Goal: Transaction & Acquisition: Purchase product/service

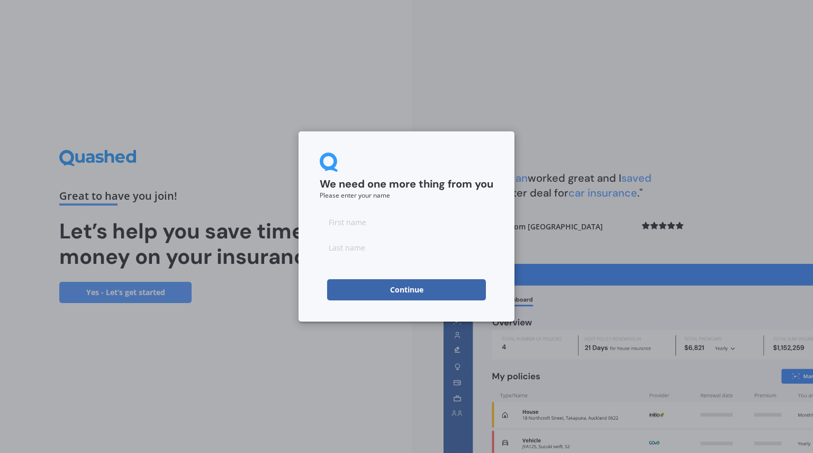
click at [456, 224] on input at bounding box center [407, 221] width 174 height 21
type input "M"
click at [487, 253] on input at bounding box center [407, 247] width 174 height 21
type input "Molyneux"
click at [500, 278] on div "We need one more thing from you Please enter your name [PERSON_NAME] Continue" at bounding box center [407, 226] width 216 height 190
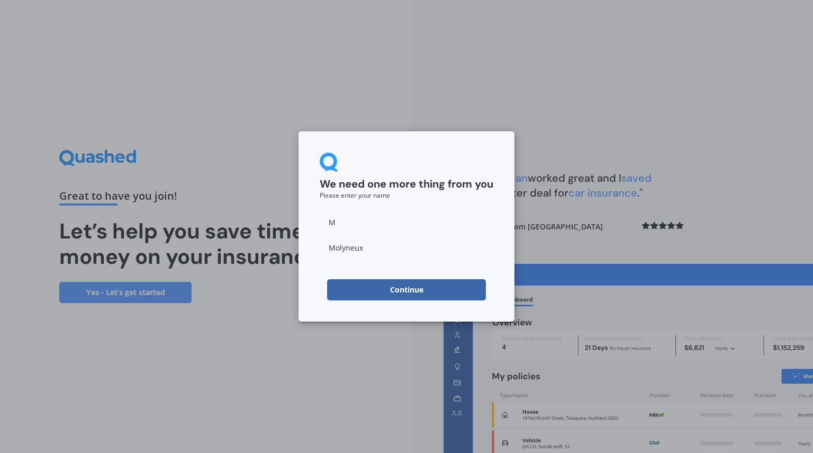
click at [468, 283] on button "Continue" at bounding box center [406, 289] width 159 height 21
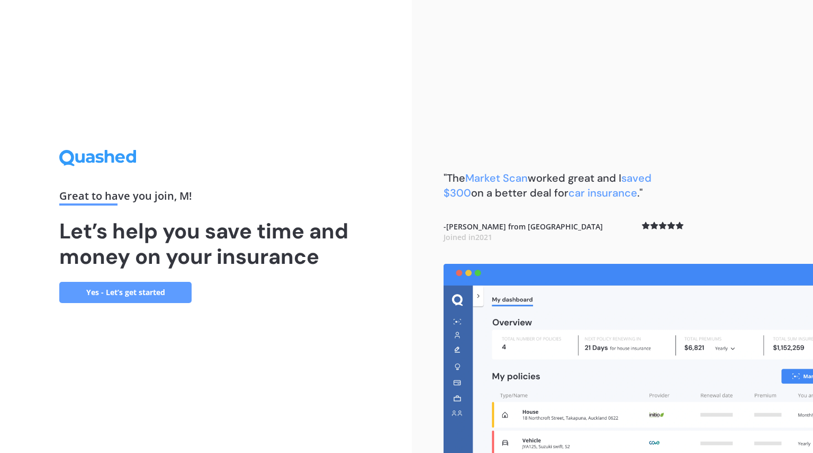
click at [160, 296] on link "Yes - Let’s get started" at bounding box center [125, 292] width 132 height 21
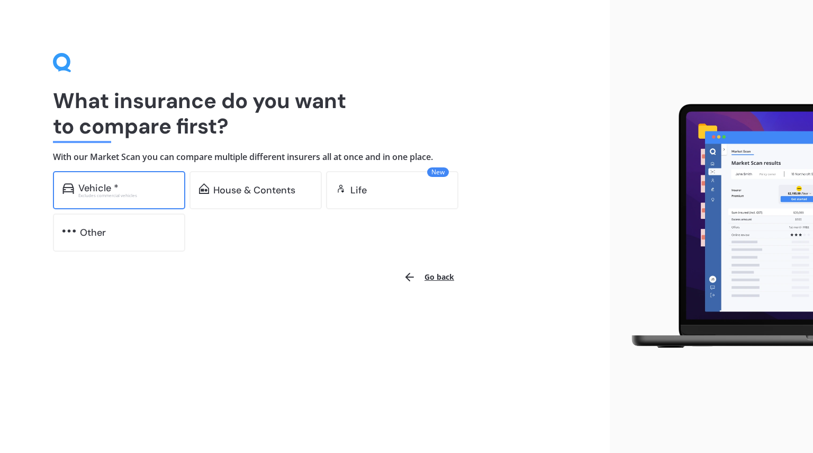
click at [158, 193] on div "Excludes commercial vehicles" at bounding box center [126, 195] width 97 height 4
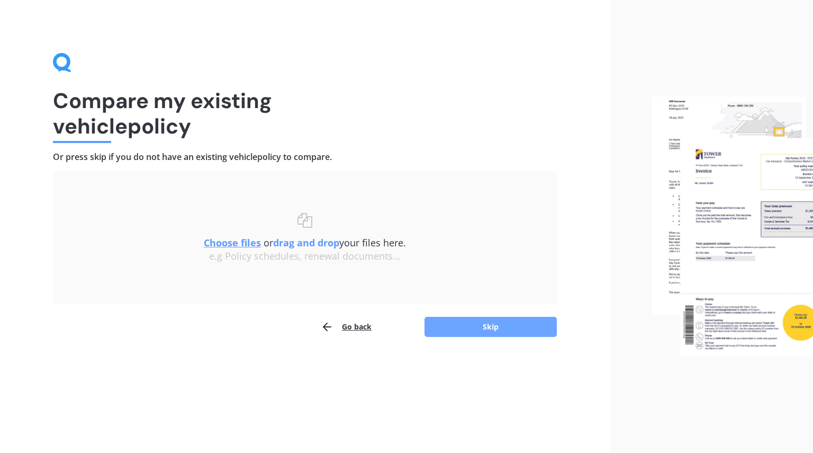
click at [494, 328] on button "Skip" at bounding box center [491, 327] width 132 height 20
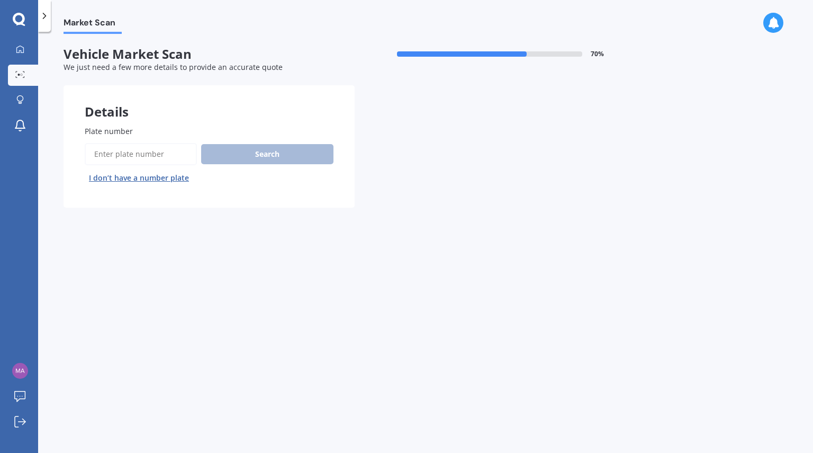
click at [134, 147] on input "Plate number" at bounding box center [141, 154] width 112 height 22
type input "MEG839"
click at [241, 156] on button "Search" at bounding box center [267, 154] width 132 height 20
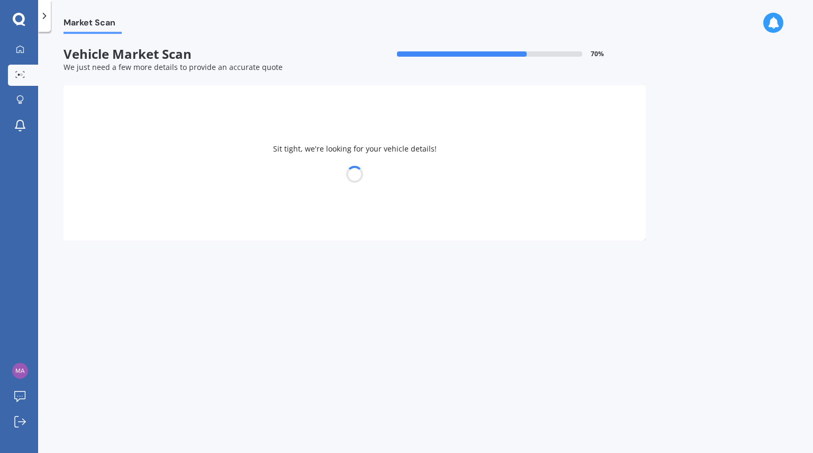
select select "TOYOTA"
select select "AQUA"
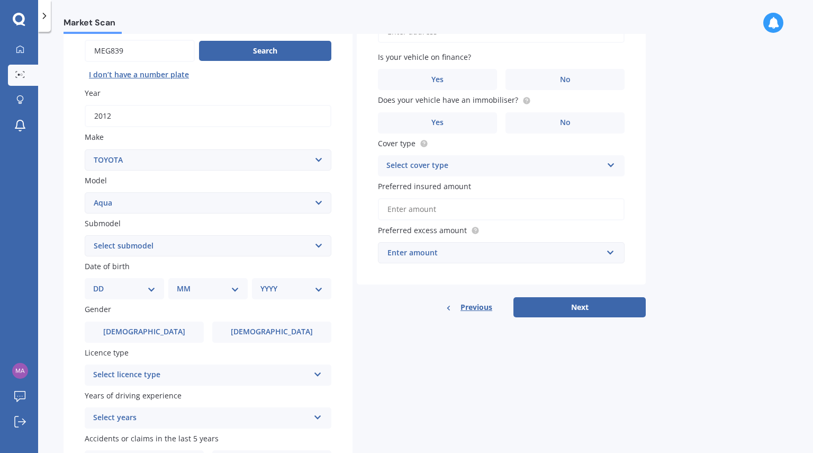
scroll to position [106, 0]
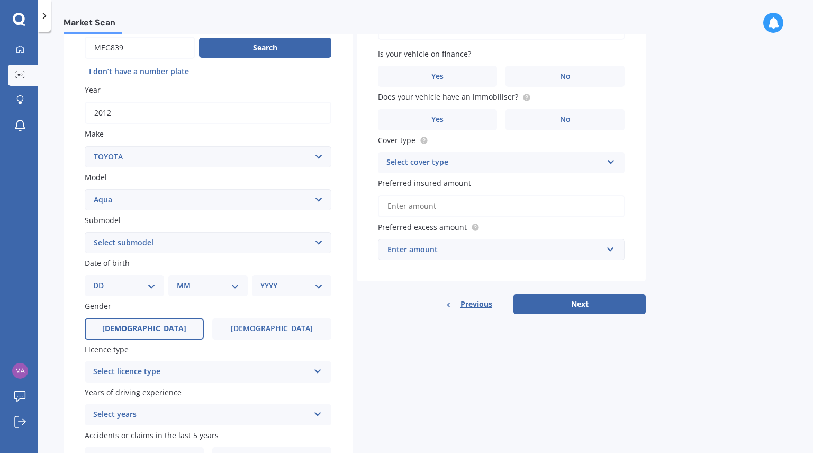
click at [169, 325] on label "[DEMOGRAPHIC_DATA]" at bounding box center [144, 328] width 119 height 21
click at [0, 0] on input "[DEMOGRAPHIC_DATA]" at bounding box center [0, 0] width 0 height 0
click at [137, 294] on div "DD 01 02 03 04 05 06 07 08 09 10 11 12 13 14 15 16 17 18 19 20 21 22 23 24 25 2…" at bounding box center [124, 285] width 79 height 21
click at [137, 285] on select "DD 01 02 03 04 05 06 07 08 09 10 11 12 13 14 15 16 17 18 19 20 21 22 23 24 25 2…" at bounding box center [124, 286] width 62 height 12
select select "03"
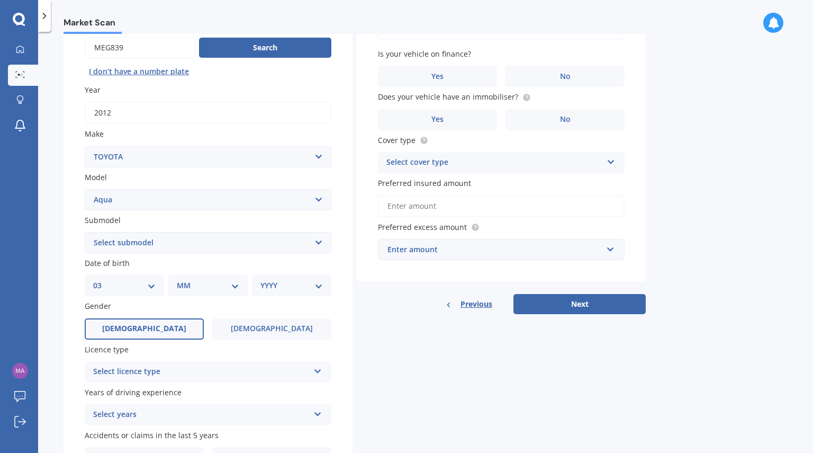
click at [102, 281] on select "DD 01 02 03 04 05 06 07 08 09 10 11 12 13 14 15 16 17 18 19 20 21 22 23 24 25 2…" at bounding box center [124, 286] width 62 height 12
click at [202, 282] on select "MM 01 02 03 04 05 06 07 08 09 10 11 12" at bounding box center [210, 286] width 58 height 12
select select "06"
click at [181, 281] on select "MM 01 02 03 04 05 06 07 08 09 10 11 12" at bounding box center [210, 286] width 58 height 12
click at [270, 277] on div "YYYY 2025 2024 2023 2022 2021 2020 2019 2018 2017 2016 2015 2014 2013 2012 2011…" at bounding box center [289, 285] width 75 height 21
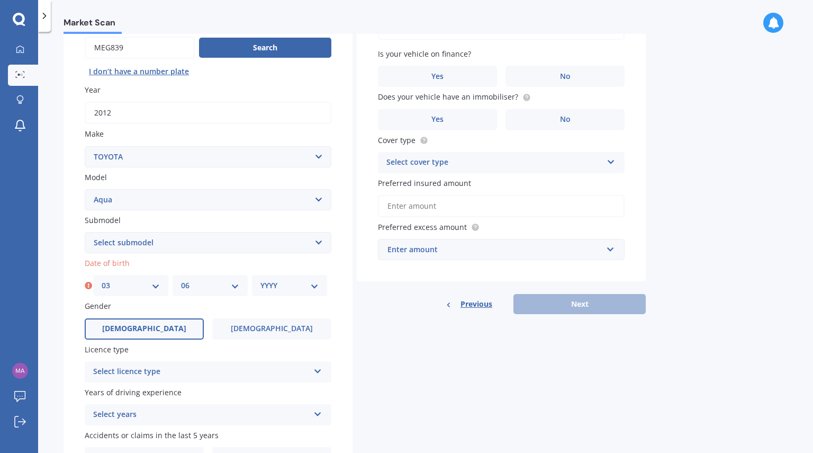
click at [269, 280] on select "YYYY 2025 2024 2023 2022 2021 2020 2019 2018 2017 2016 2015 2014 2013 2012 2011…" at bounding box center [290, 286] width 58 height 12
select select "2001"
click at [261, 281] on select "YYYY 2025 2024 2023 2022 2021 2020 2019 2018 2017 2016 2015 2014 2013 2012 2011…" at bounding box center [290, 286] width 58 height 12
click at [268, 245] on select "Select submodel (All Other) Hatchback Hybrid" at bounding box center [208, 242] width 247 height 21
select select "HYBRID"
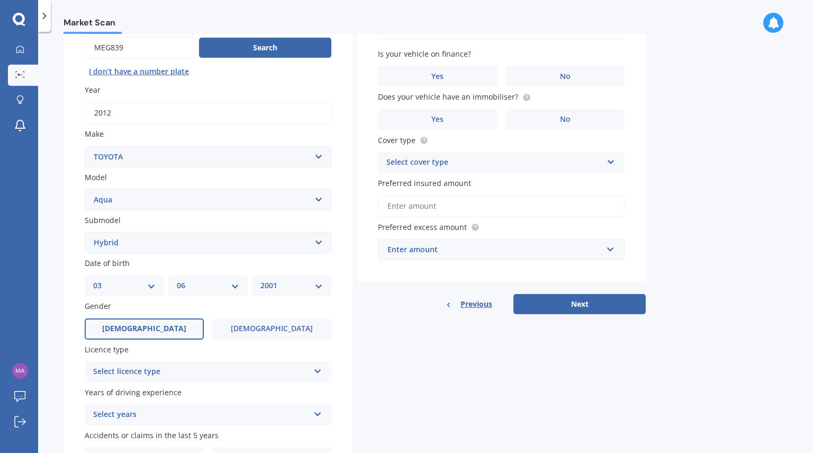
click at [85, 232] on select "Select submodel (All Other) Hatchback Hybrid" at bounding box center [208, 242] width 247 height 21
click at [52, 241] on div "Market Scan Vehicle Market Scan 70 % We just need a few more details to provide…" at bounding box center [425, 244] width 775 height 421
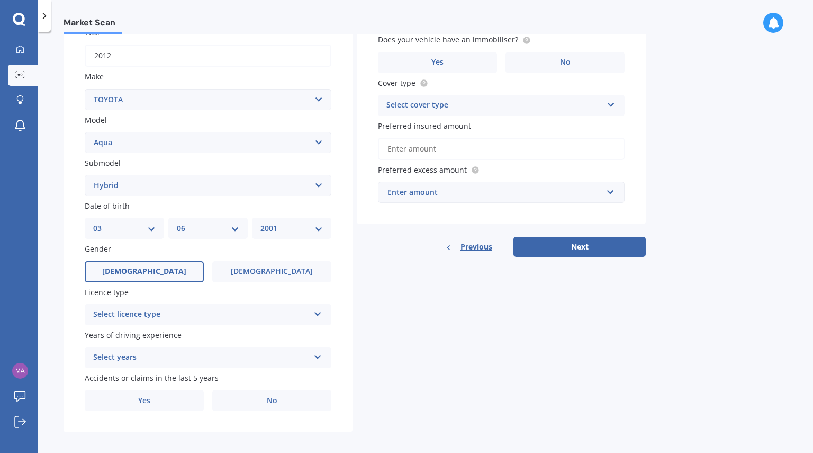
scroll to position [167, 0]
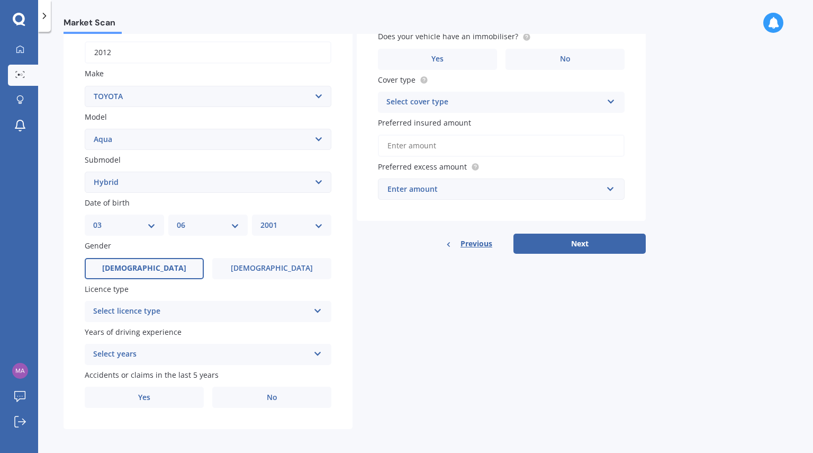
click at [187, 309] on div "Select licence type" at bounding box center [201, 311] width 216 height 13
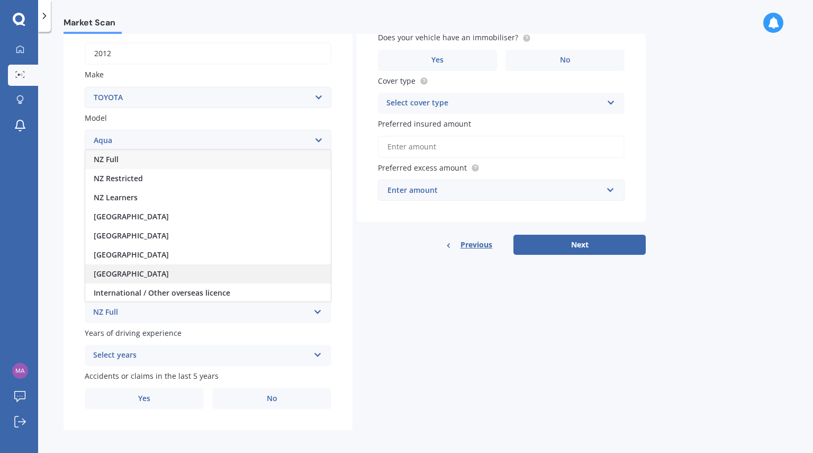
scroll to position [0, 0]
click at [150, 163] on div "NZ Full" at bounding box center [208, 159] width 246 height 19
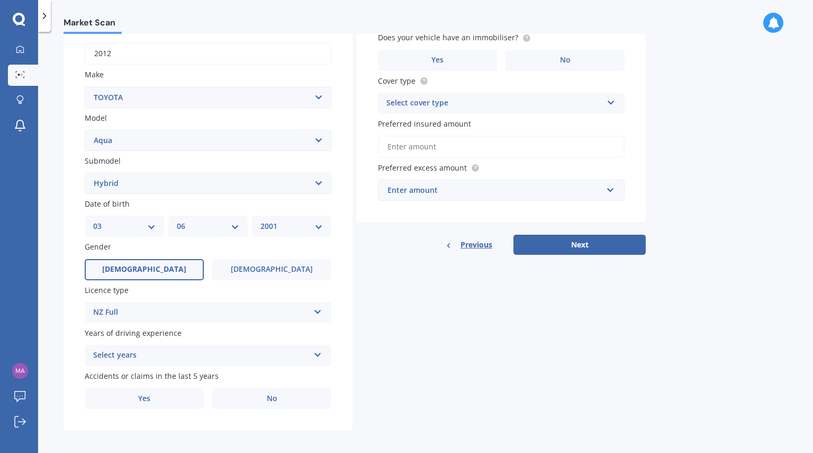
scroll to position [172, 0]
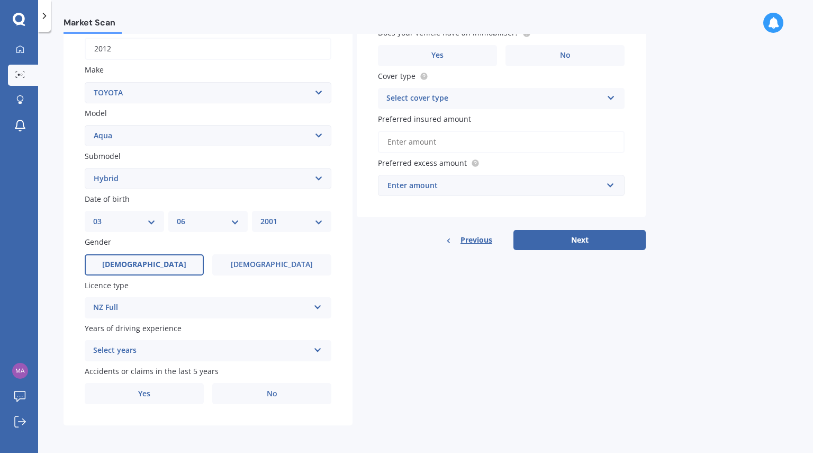
click at [144, 349] on div "Select years" at bounding box center [201, 350] width 216 height 13
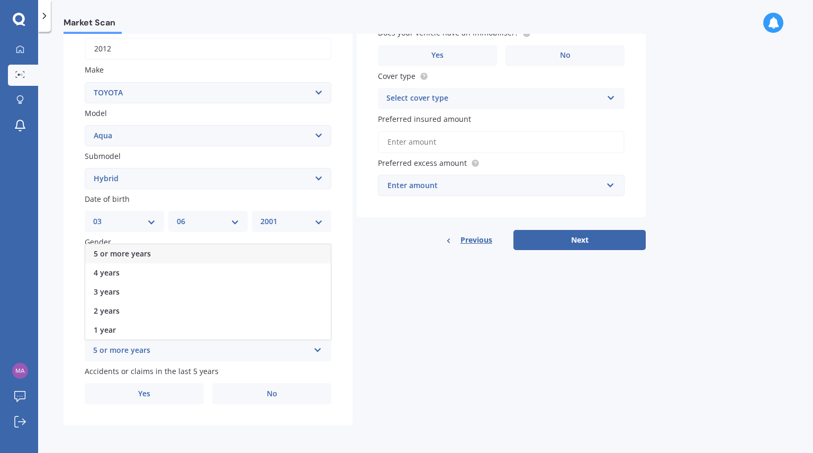
click at [115, 348] on div "5 or more years" at bounding box center [201, 350] width 216 height 13
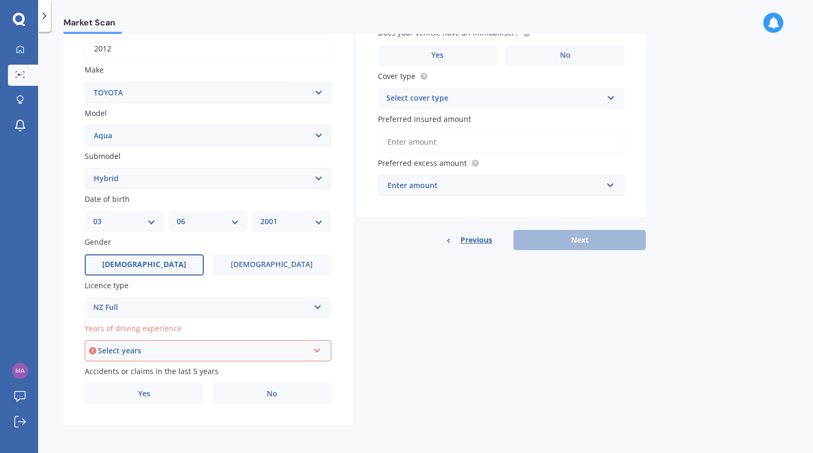
click at [136, 344] on div "Select years 5 or more years 4 years 3 years 2 years 1 year" at bounding box center [208, 350] width 247 height 21
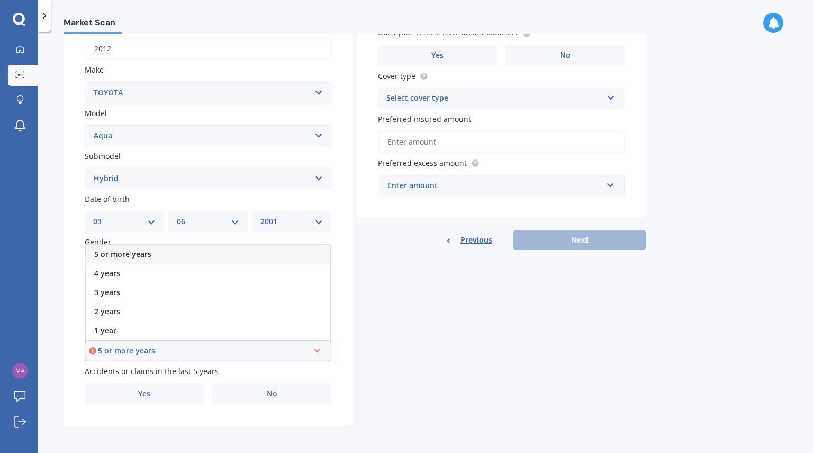
click at [131, 257] on span "5 or more years" at bounding box center [122, 254] width 57 height 10
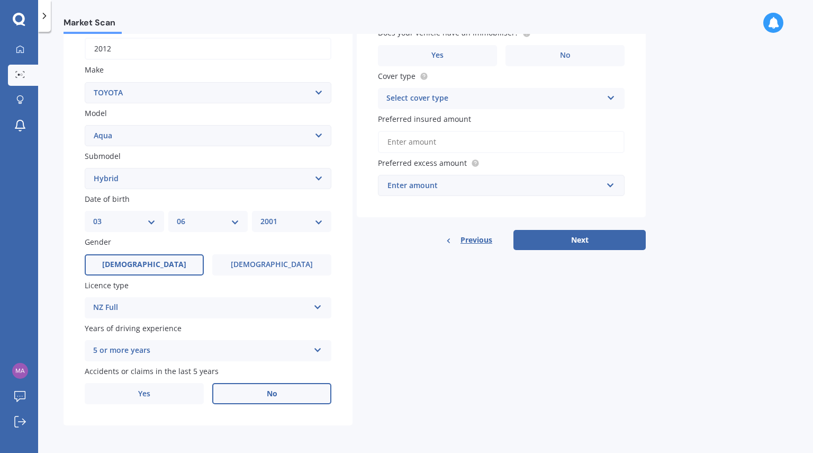
click at [248, 401] on label "No" at bounding box center [271, 393] width 119 height 21
click at [0, 0] on input "No" at bounding box center [0, 0] width 0 height 0
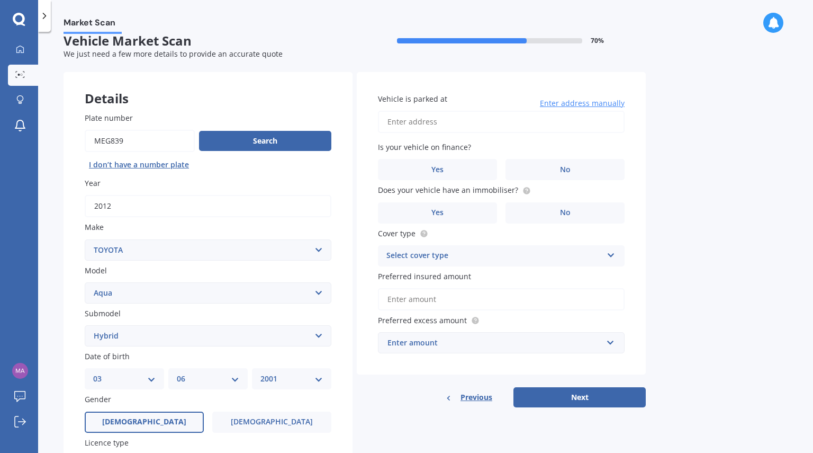
scroll to position [0, 0]
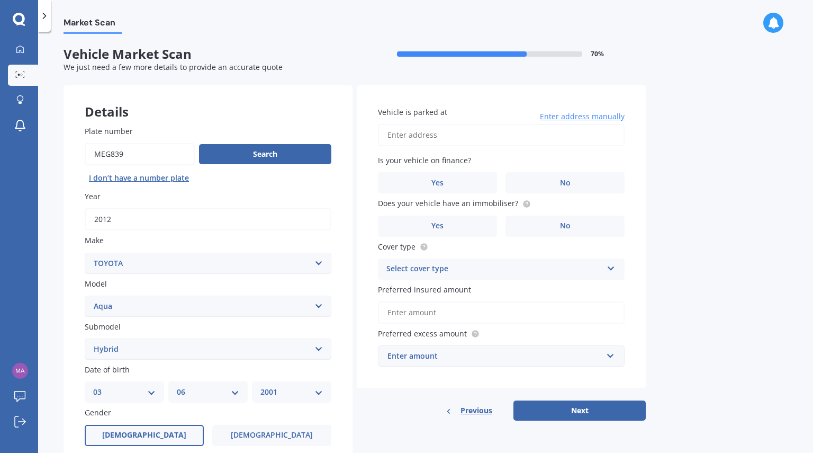
click at [447, 140] on input "Vehicle is parked at" at bounding box center [501, 135] width 247 height 22
type input "[STREET_ADDRESS]"
click at [530, 192] on label "No" at bounding box center [565, 182] width 119 height 21
click at [0, 0] on input "No" at bounding box center [0, 0] width 0 height 0
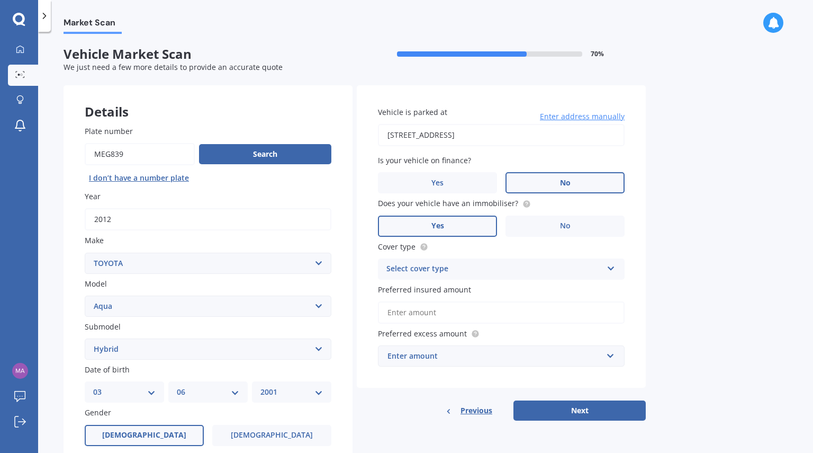
click at [478, 226] on label "Yes" at bounding box center [437, 226] width 119 height 21
click at [0, 0] on input "Yes" at bounding box center [0, 0] width 0 height 0
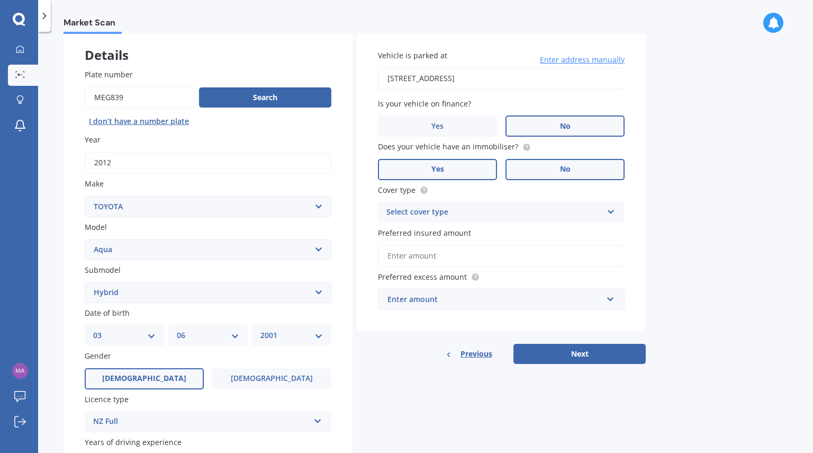
scroll to position [57, 0]
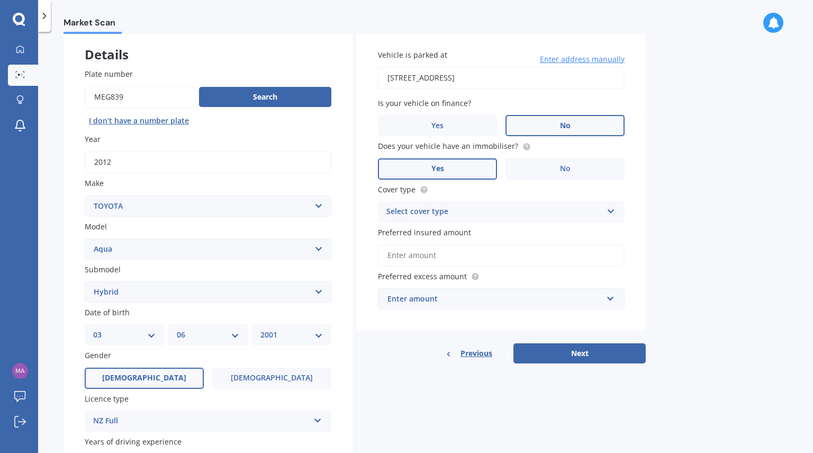
click at [566, 200] on div "Cover type Select cover type Comprehensive Third Party, Fire & Theft Third Party" at bounding box center [501, 203] width 247 height 39
click at [559, 211] on div "Select cover type" at bounding box center [495, 211] width 216 height 13
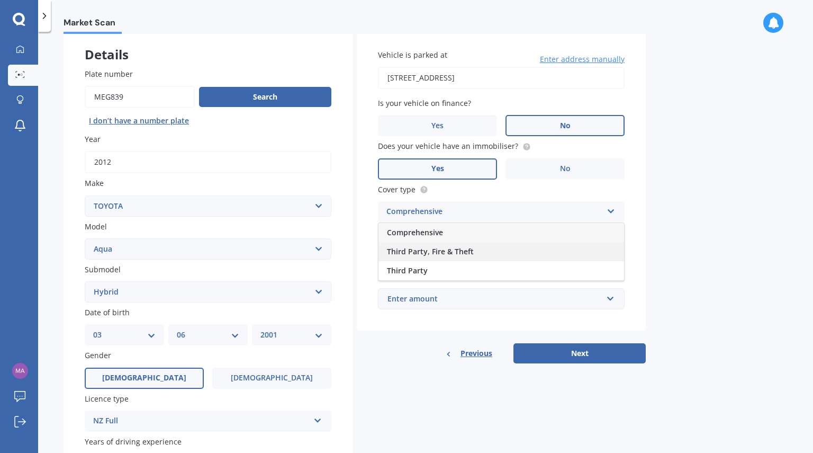
click at [453, 248] on span "Third Party, Fire & Theft" at bounding box center [430, 251] width 87 height 10
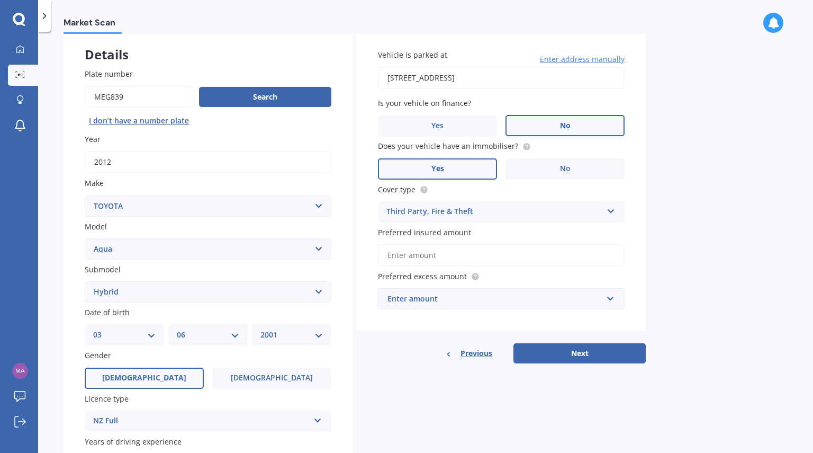
click at [574, 202] on div "Third Party, Fire & Theft Comprehensive Third Party, Fire & Theft Third Party" at bounding box center [501, 211] width 247 height 21
click at [674, 221] on div "Market Scan Vehicle Market Scan 70 % We just need a few more details to provide…" at bounding box center [425, 244] width 775 height 421
click at [490, 210] on div "Third Party, Fire & Theft" at bounding box center [495, 211] width 216 height 13
click at [695, 241] on div "Market Scan Vehicle Market Scan 70 % We just need a few more details to provide…" at bounding box center [425, 244] width 775 height 421
click at [587, 255] on input "Preferred insured amount" at bounding box center [501, 255] width 247 height 22
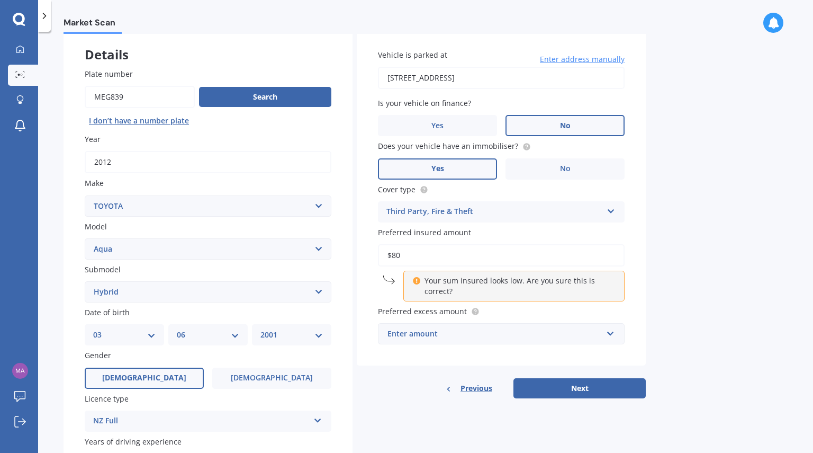
type input "$8"
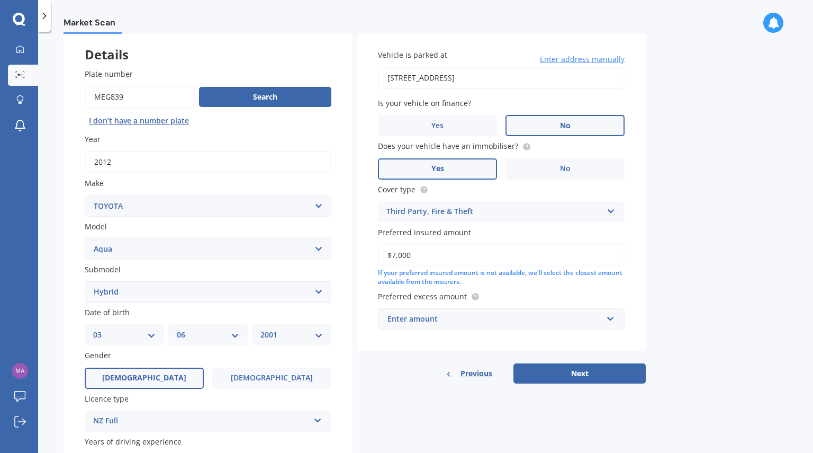
type input "$7,000"
click at [753, 195] on div "Market Scan Vehicle Market Scan 70 % We just need a few more details to provide…" at bounding box center [425, 244] width 775 height 421
drag, startPoint x: 458, startPoint y: 257, endPoint x: 366, endPoint y: 264, distance: 91.3
click at [366, 264] on div "Vehicle is parked at [STREET_ADDRESS] Enter address manually Is your vehicle on…" at bounding box center [501, 189] width 289 height 322
click at [402, 317] on div "Enter amount" at bounding box center [495, 319] width 215 height 12
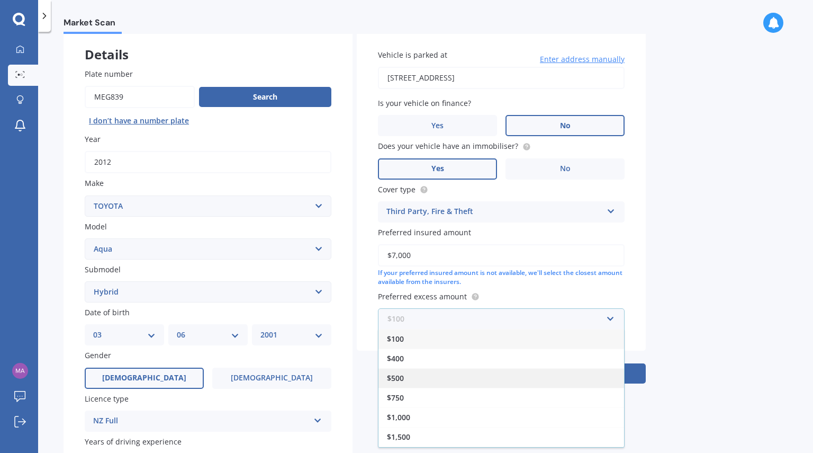
scroll to position [1, 0]
click at [427, 374] on div "$500" at bounding box center [502, 377] width 246 height 20
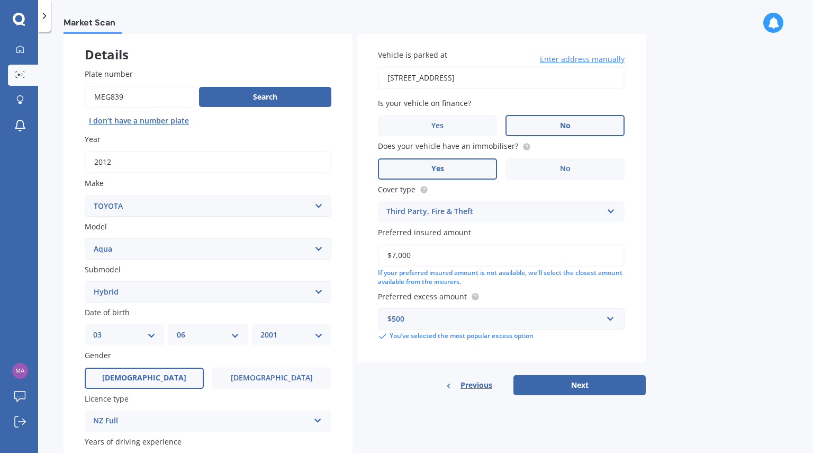
click at [441, 317] on div "$500" at bounding box center [495, 319] width 215 height 12
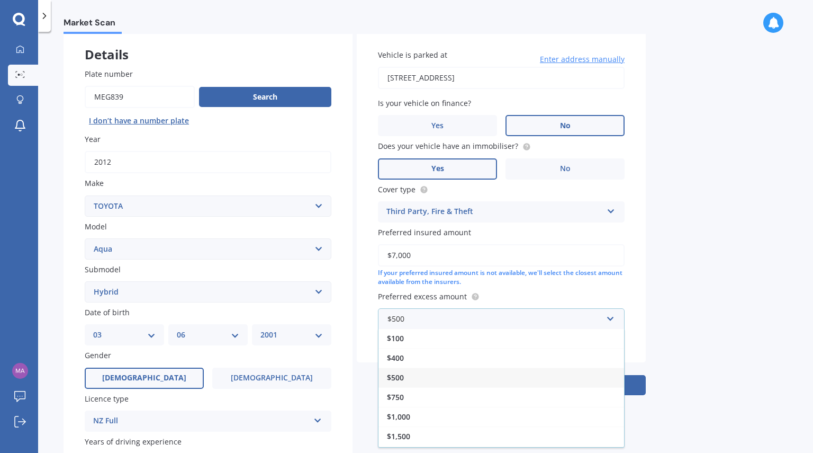
click at [436, 378] on div "$500" at bounding box center [502, 377] width 246 height 20
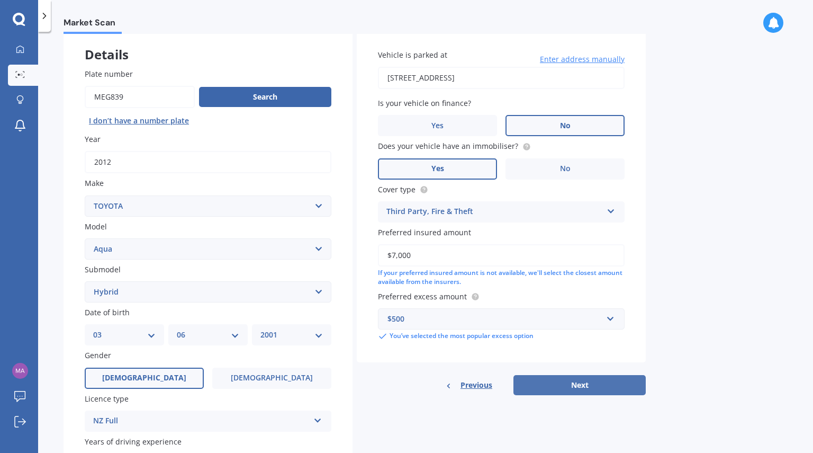
click at [538, 389] on button "Next" at bounding box center [580, 385] width 132 height 20
select select "03"
select select "06"
select select "2001"
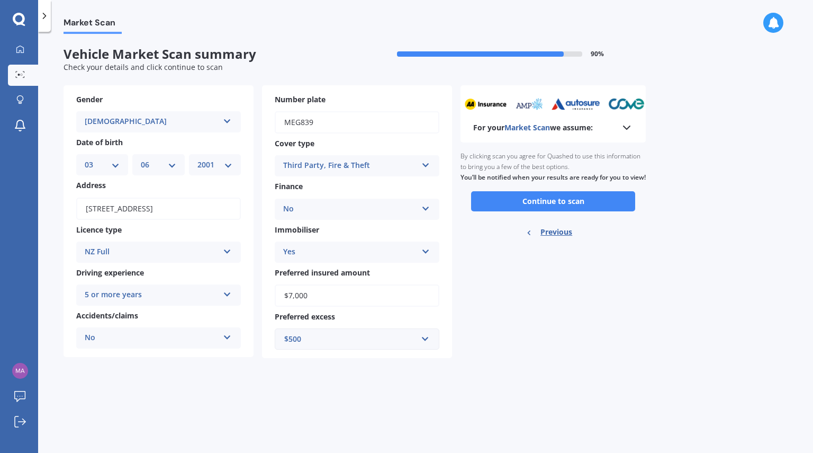
scroll to position [0, 0]
click at [496, 209] on button "Continue to scan" at bounding box center [553, 201] width 164 height 20
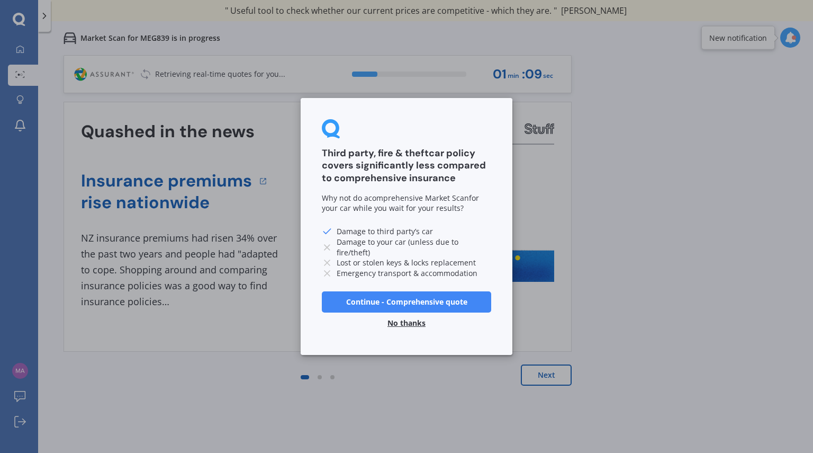
click at [399, 321] on button "No thanks" at bounding box center [406, 322] width 51 height 21
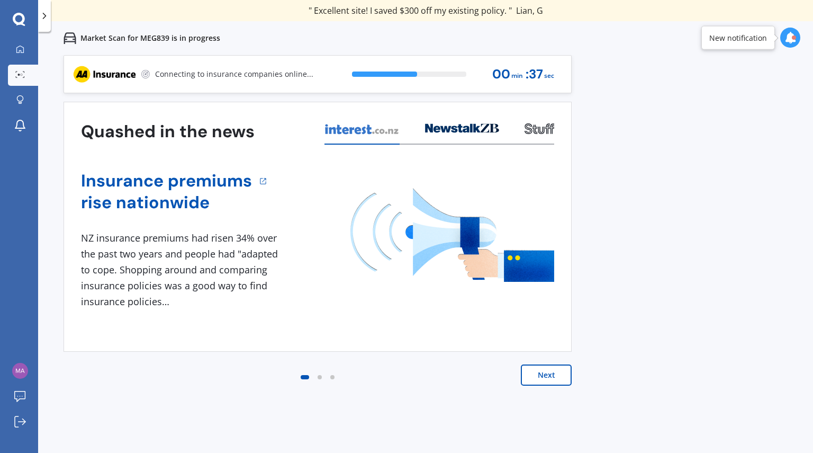
click at [717, 229] on div "Previous 80,000+ Kiwis have signed up to shop and save on insurance with us " H…" at bounding box center [425, 281] width 775 height 453
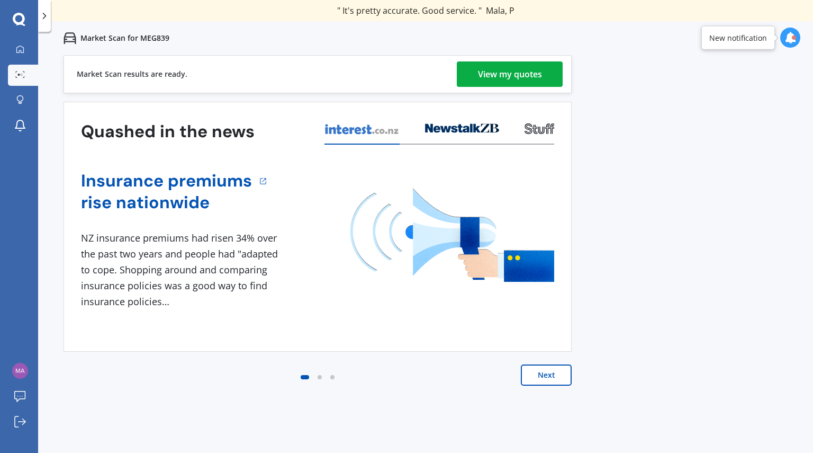
click at [539, 81] on div "View my quotes" at bounding box center [510, 73] width 64 height 25
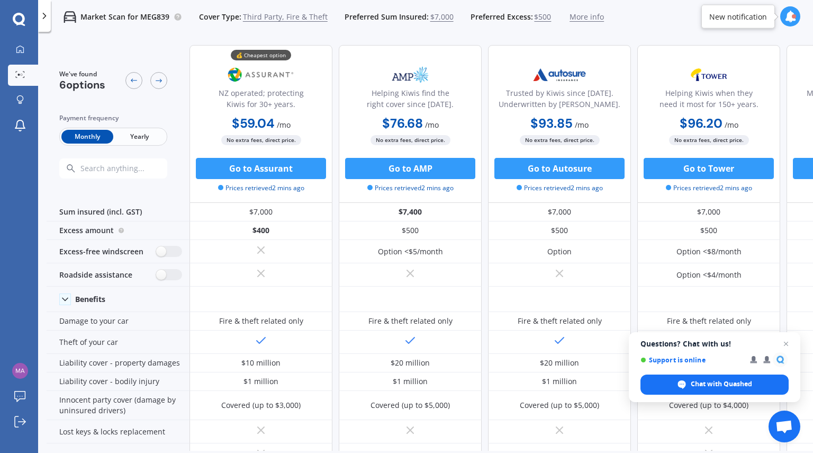
click at [632, 30] on div "Market Scan for MEG839 Cover Type: Third Party, Fire & Theft Preferred Sum Insu…" at bounding box center [425, 17] width 775 height 34
